Goal: Check status: Check status

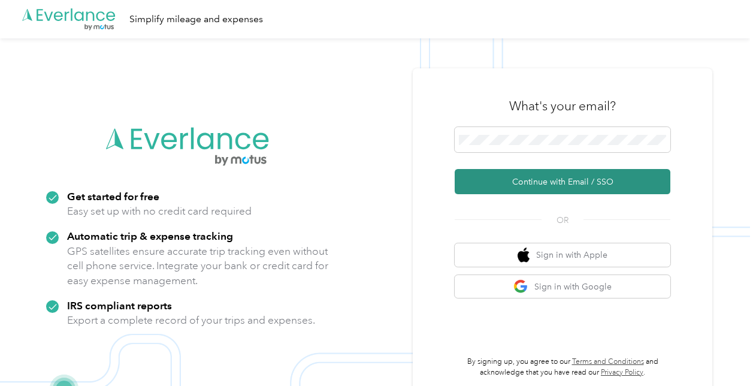
click at [595, 178] on button "Continue with Email / SSO" at bounding box center [563, 181] width 216 height 25
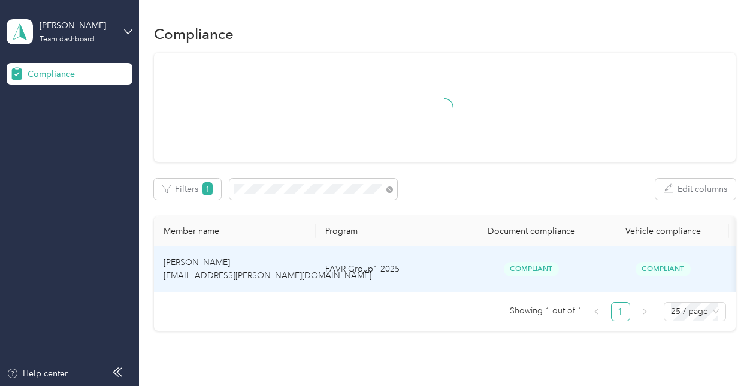
click at [431, 264] on td "FAVR Group1 2025" at bounding box center [391, 269] width 150 height 46
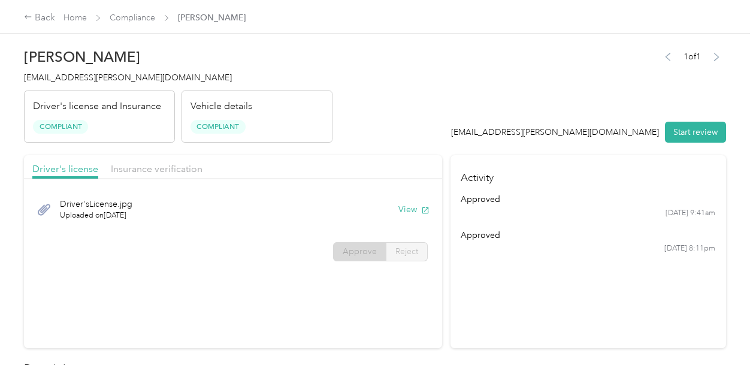
click at [191, 175] on div "Insurance verification" at bounding box center [157, 169] width 92 height 15
click at [407, 204] on button "View" at bounding box center [413, 209] width 31 height 13
click at [405, 206] on button "View" at bounding box center [413, 209] width 31 height 13
click at [400, 213] on button "View" at bounding box center [413, 209] width 31 height 13
